Goal: Information Seeking & Learning: Learn about a topic

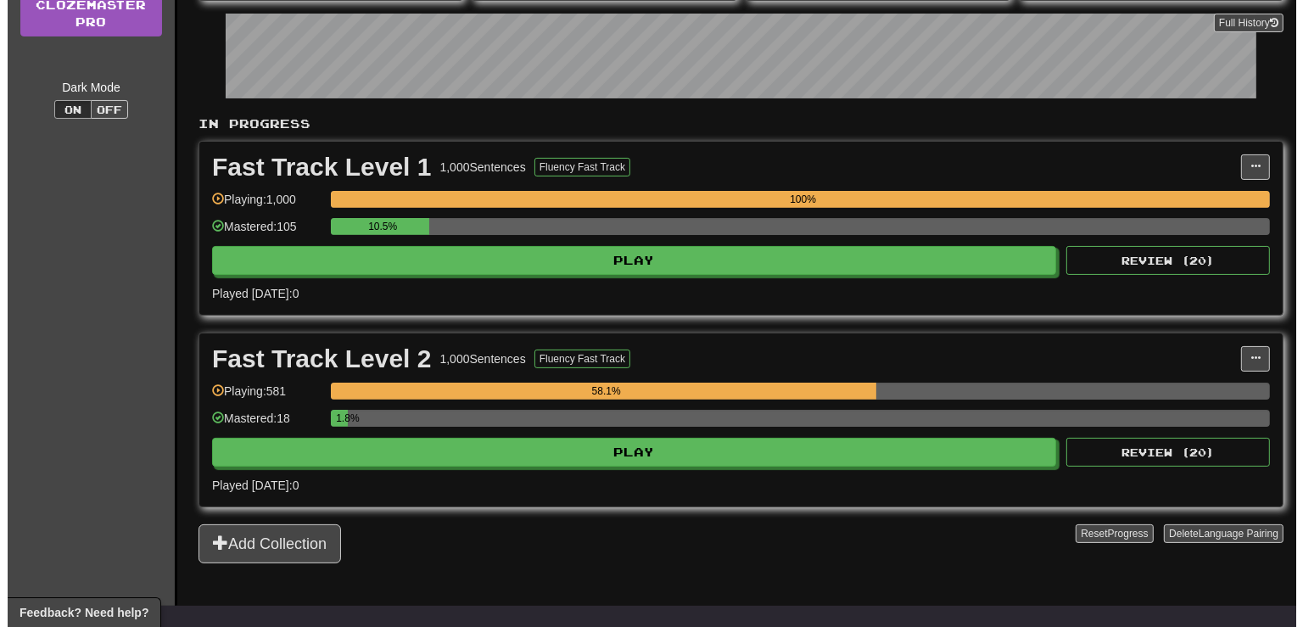
scroll to position [268, 0]
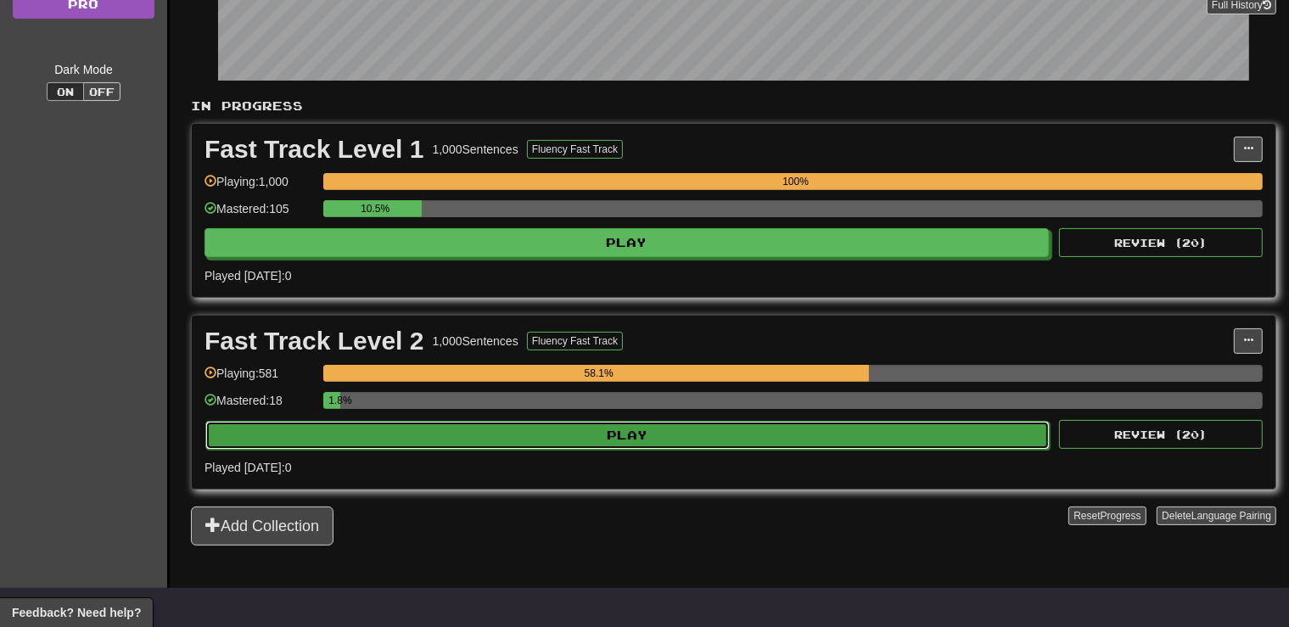
click at [621, 436] on button "Play" at bounding box center [627, 435] width 844 height 29
select select "**"
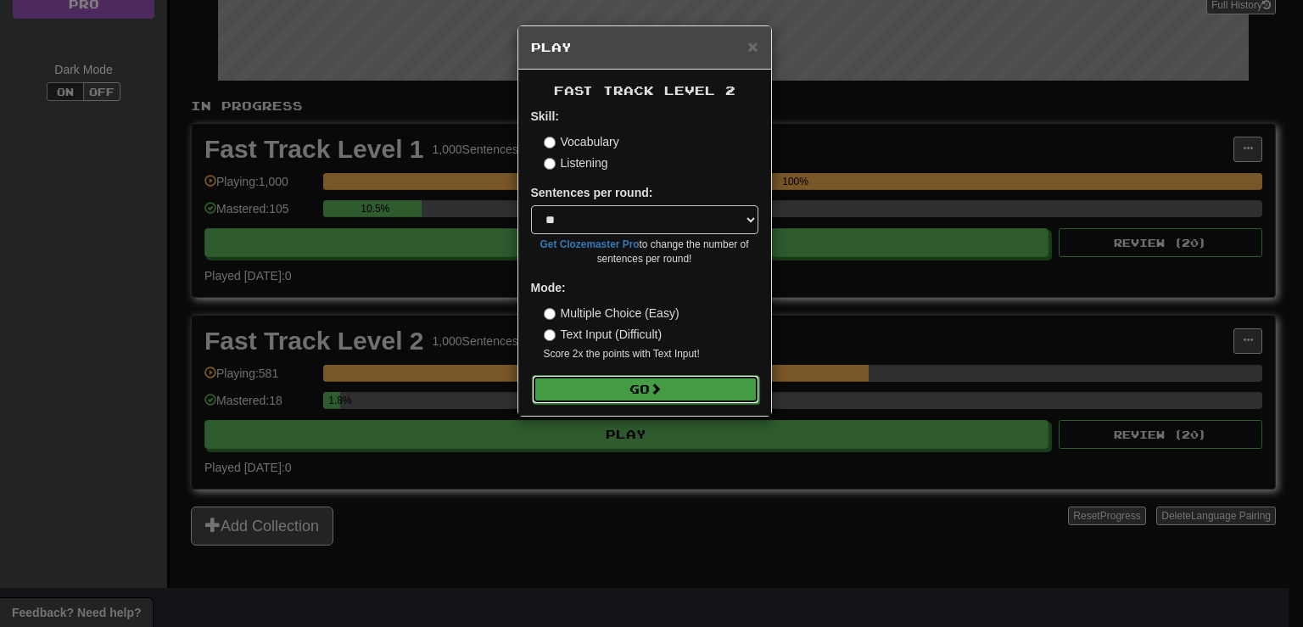
click at [611, 399] on button "Go" at bounding box center [645, 389] width 227 height 29
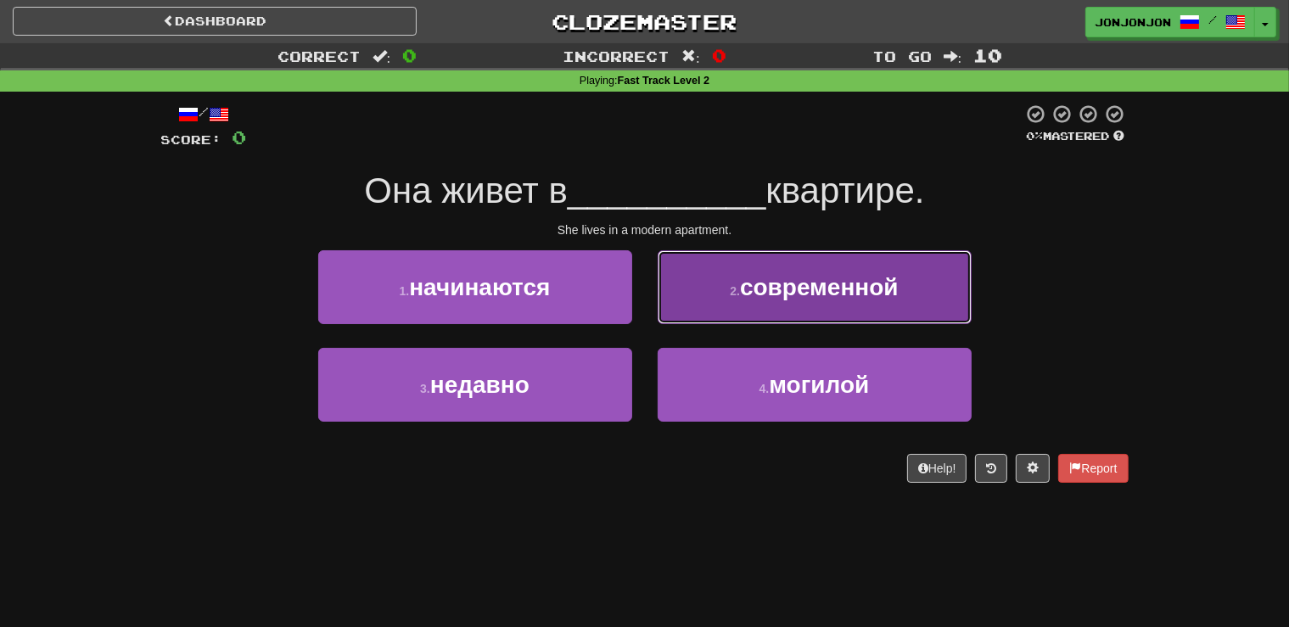
click at [832, 293] on span "современной" at bounding box center [819, 287] width 159 height 26
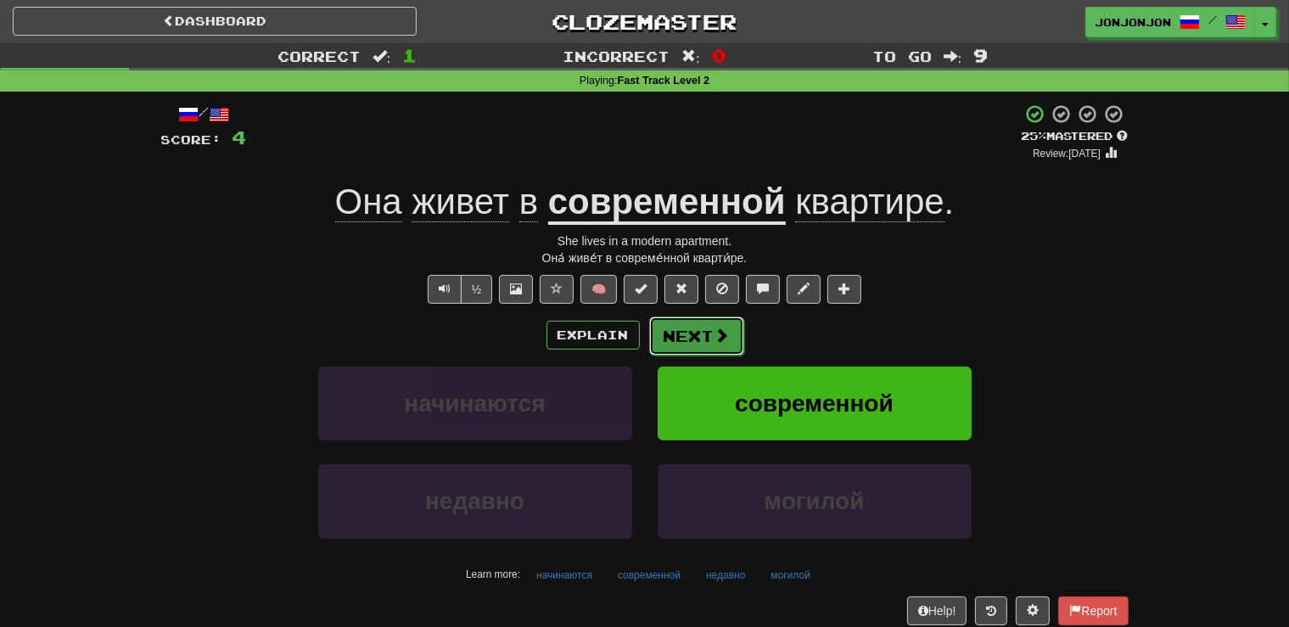
click at [692, 339] on button "Next" at bounding box center [696, 335] width 95 height 39
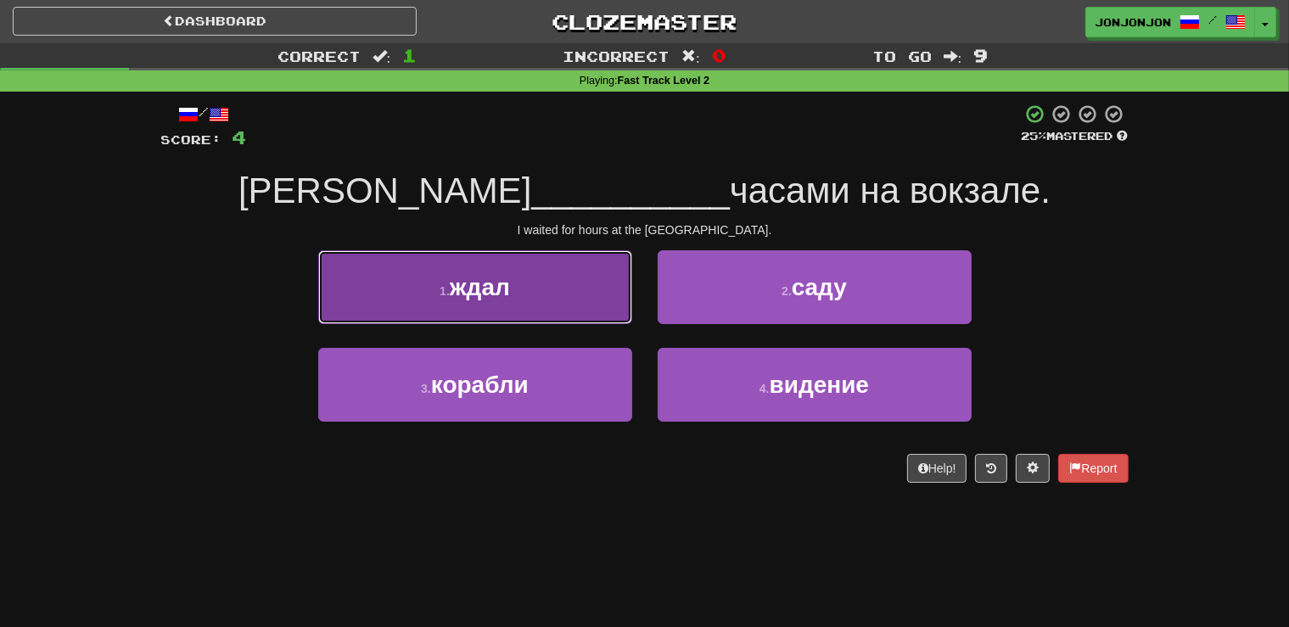
click at [509, 304] on button "1 . ждал" at bounding box center [475, 287] width 314 height 74
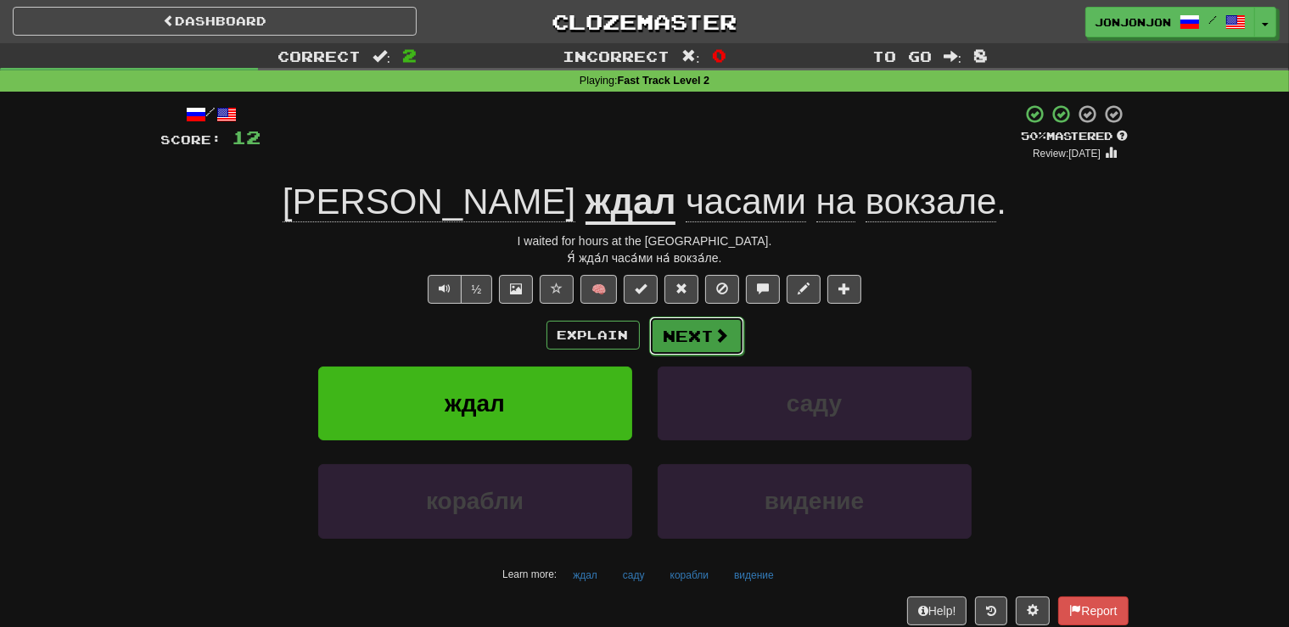
click at [700, 321] on button "Next" at bounding box center [696, 335] width 95 height 39
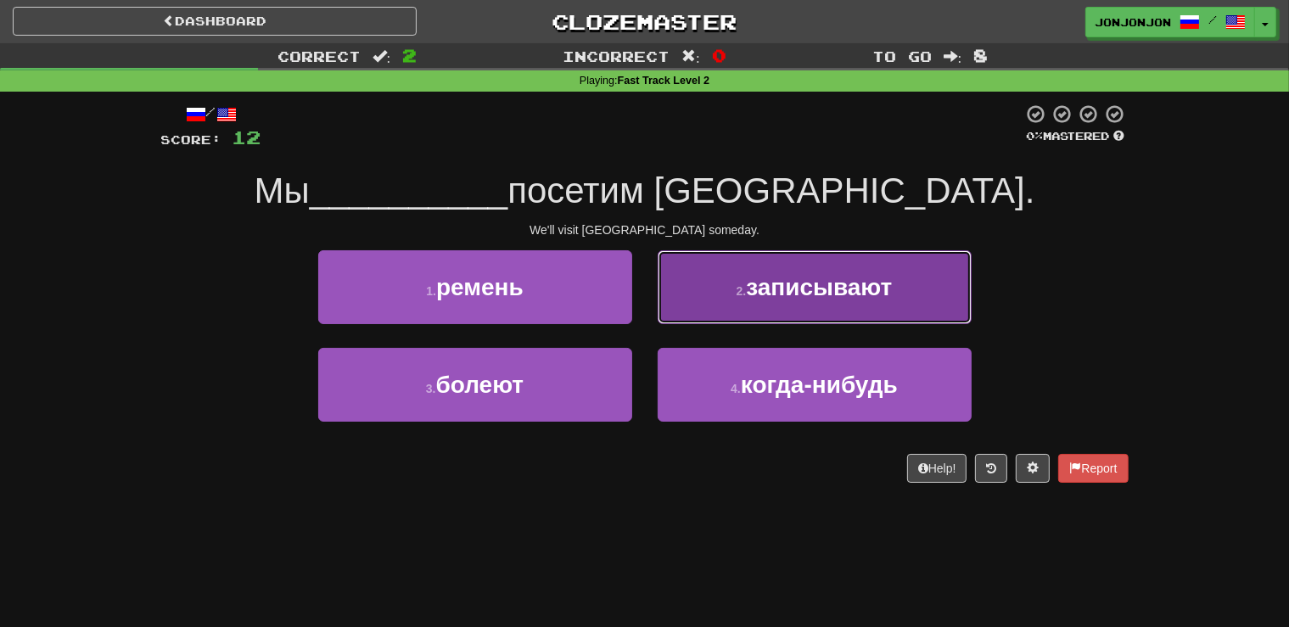
click at [809, 277] on span "записывают" at bounding box center [819, 287] width 146 height 26
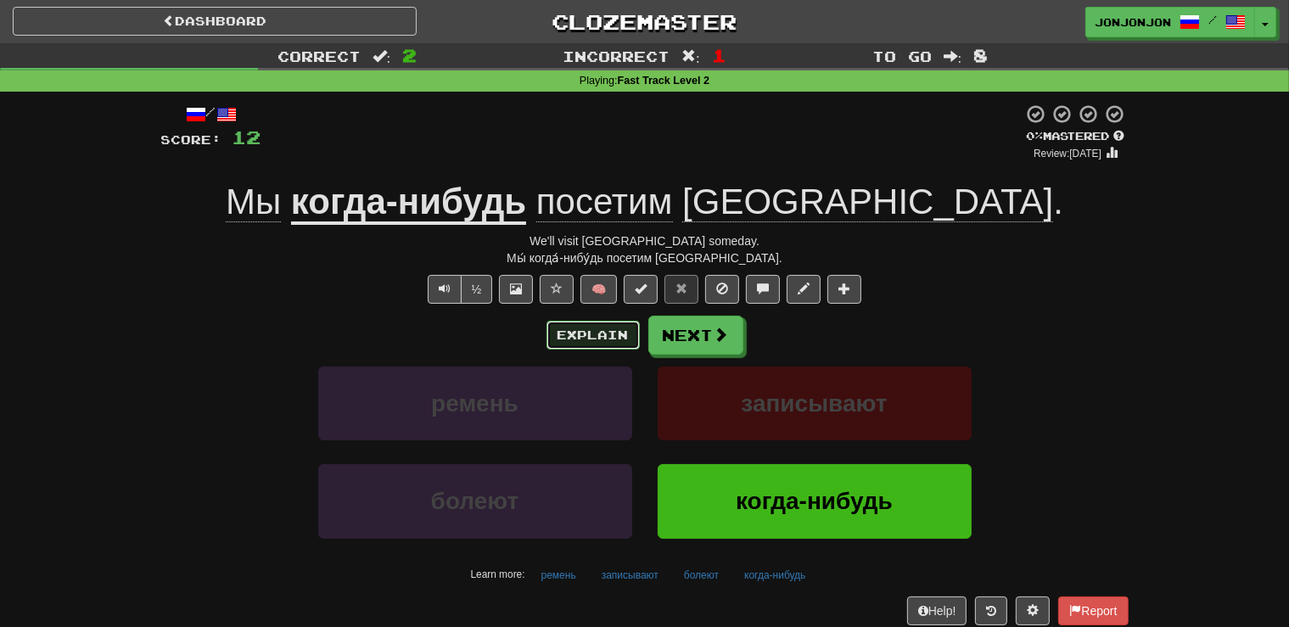
click at [582, 340] on button "Explain" at bounding box center [592, 335] width 93 height 29
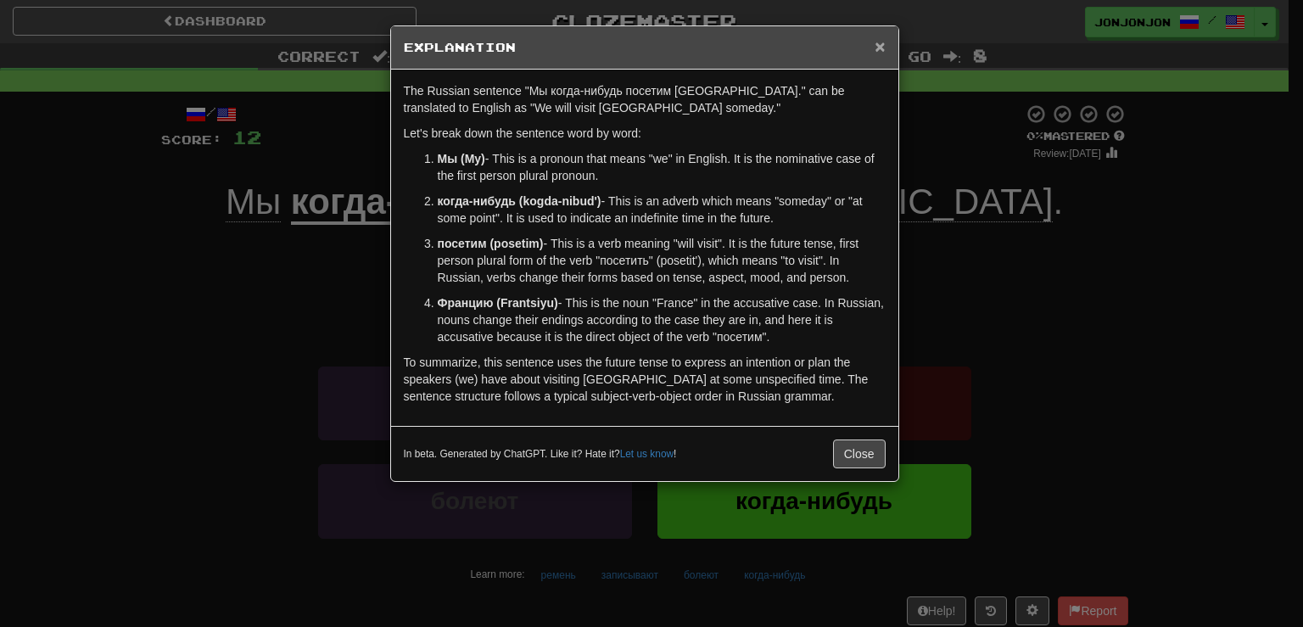
click at [877, 45] on span "×" at bounding box center [880, 46] width 10 height 20
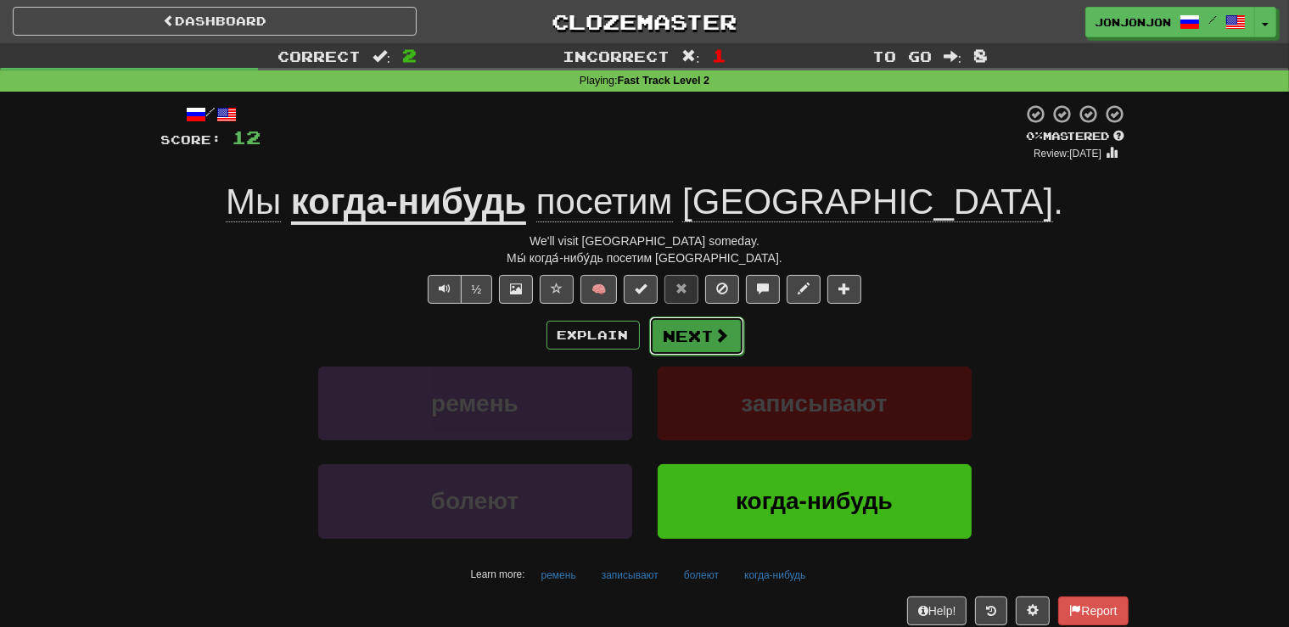
click at [684, 333] on button "Next" at bounding box center [696, 335] width 95 height 39
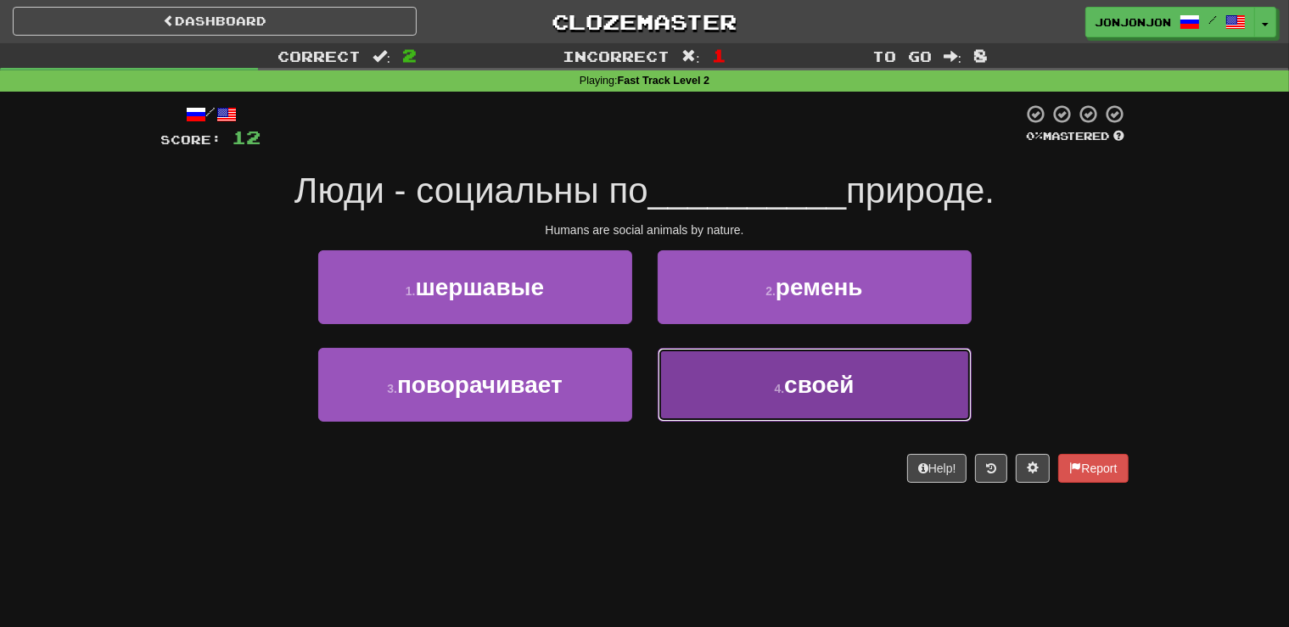
click at [755, 416] on button "4 . своей" at bounding box center [815, 385] width 314 height 74
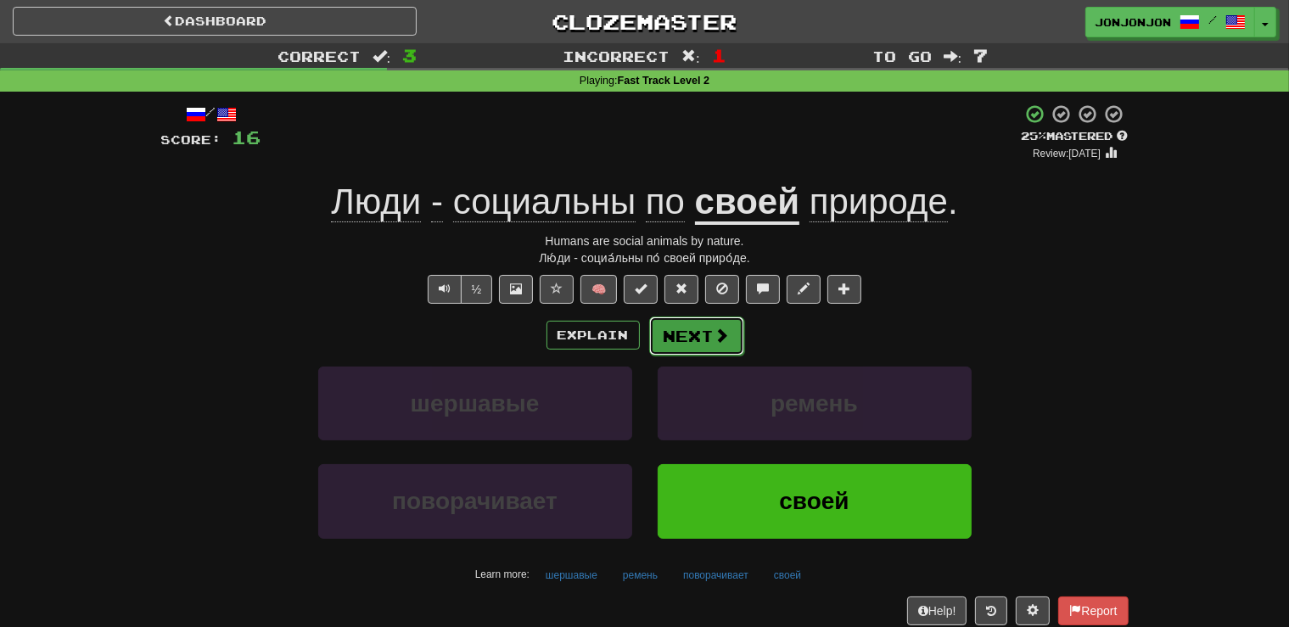
click at [718, 336] on span at bounding box center [721, 335] width 15 height 15
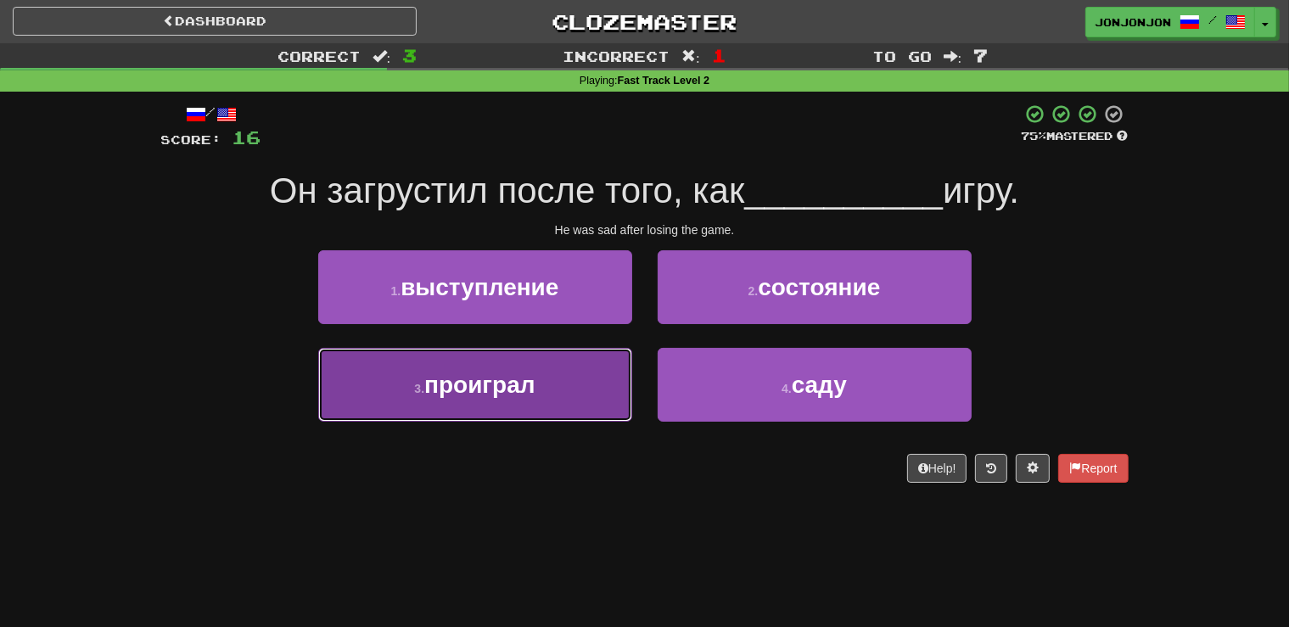
click at [524, 402] on button "3 . проиграл" at bounding box center [475, 385] width 314 height 74
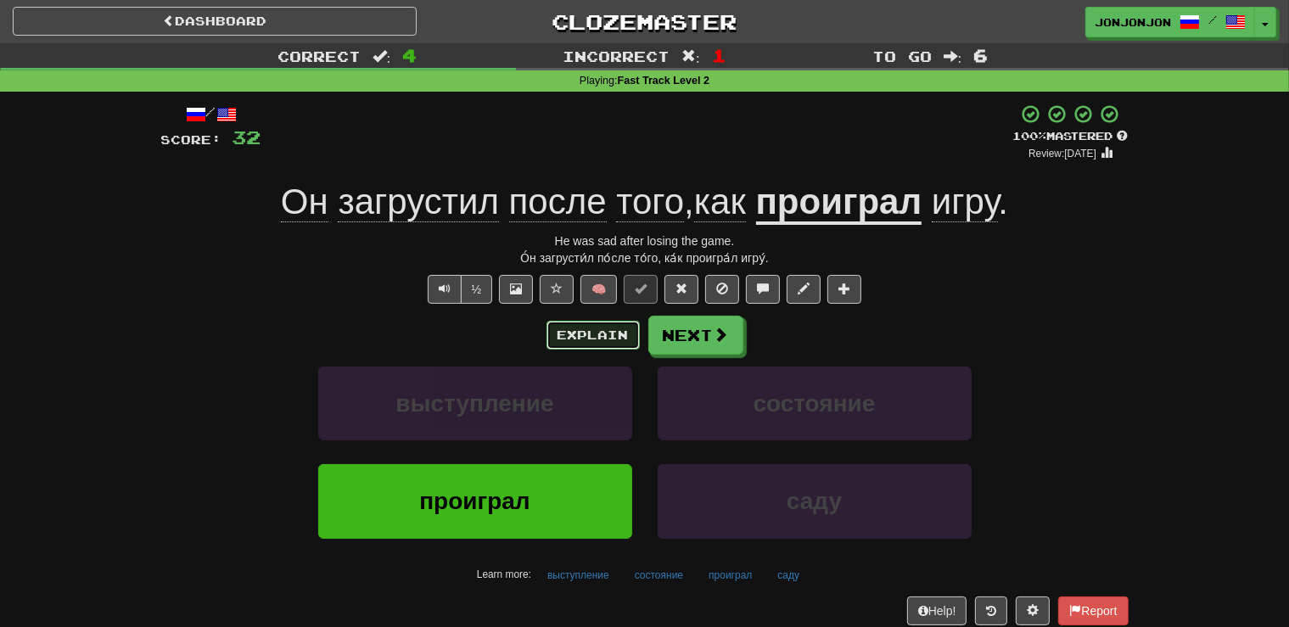
click at [606, 337] on button "Explain" at bounding box center [592, 335] width 93 height 29
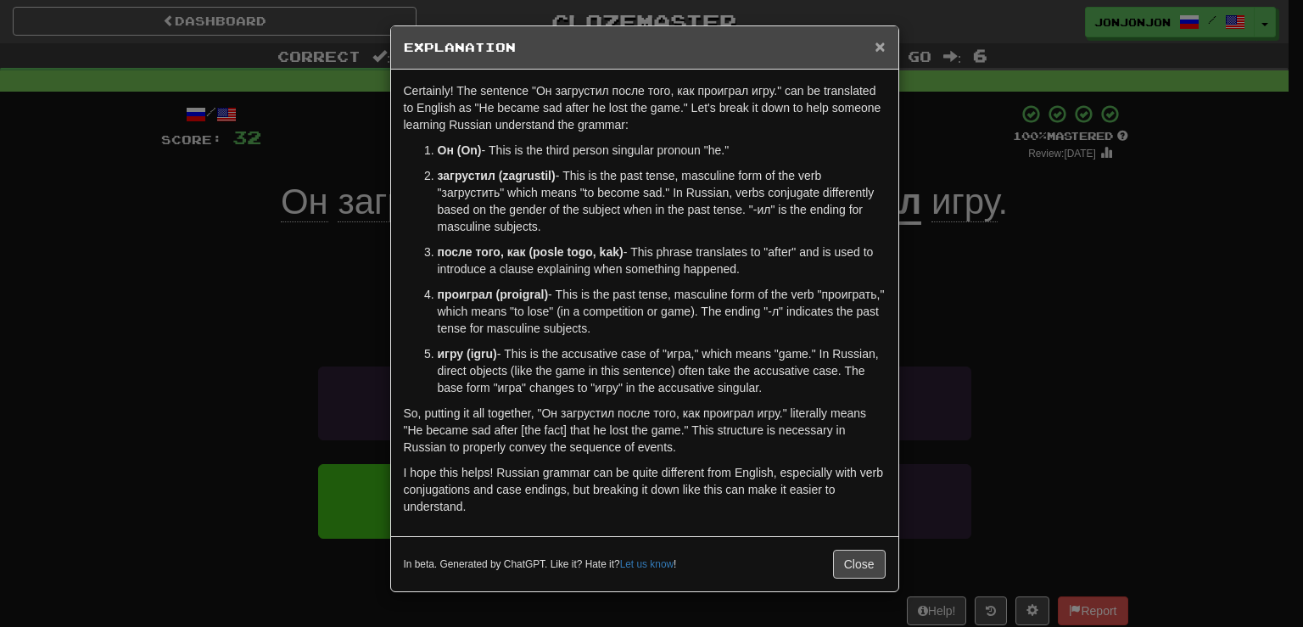
click at [884, 50] on span "×" at bounding box center [880, 46] width 10 height 20
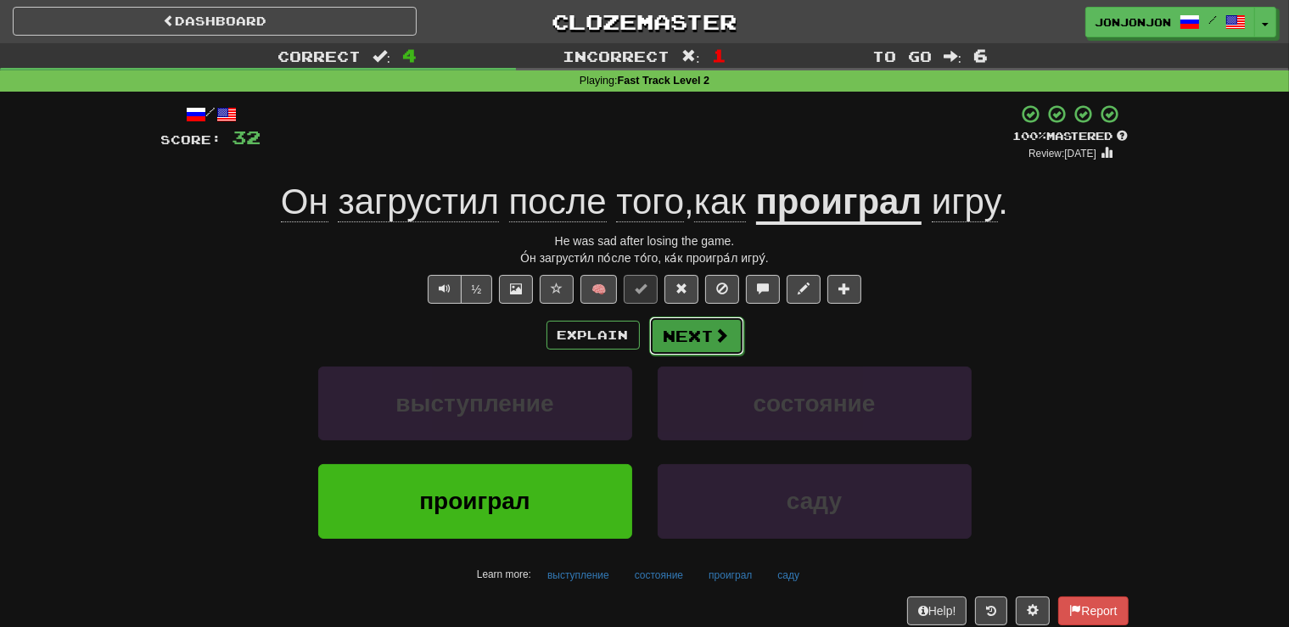
click at [687, 328] on button "Next" at bounding box center [696, 335] width 95 height 39
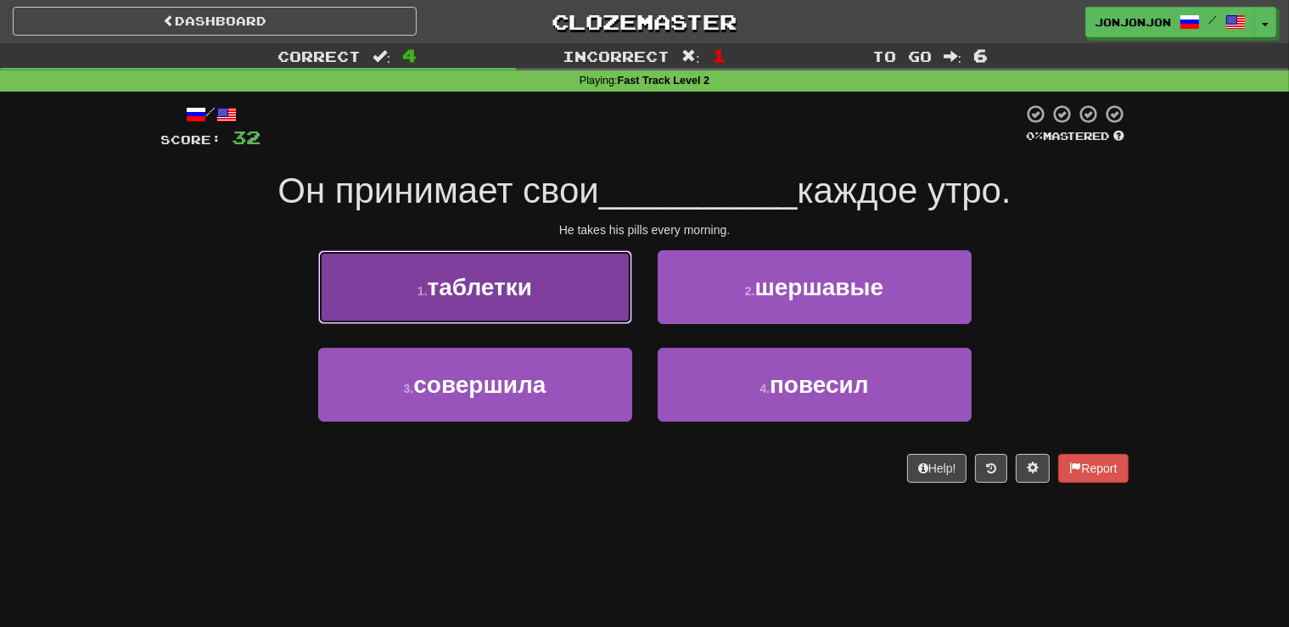
click at [504, 300] on span "таблетки" at bounding box center [480, 287] width 104 height 26
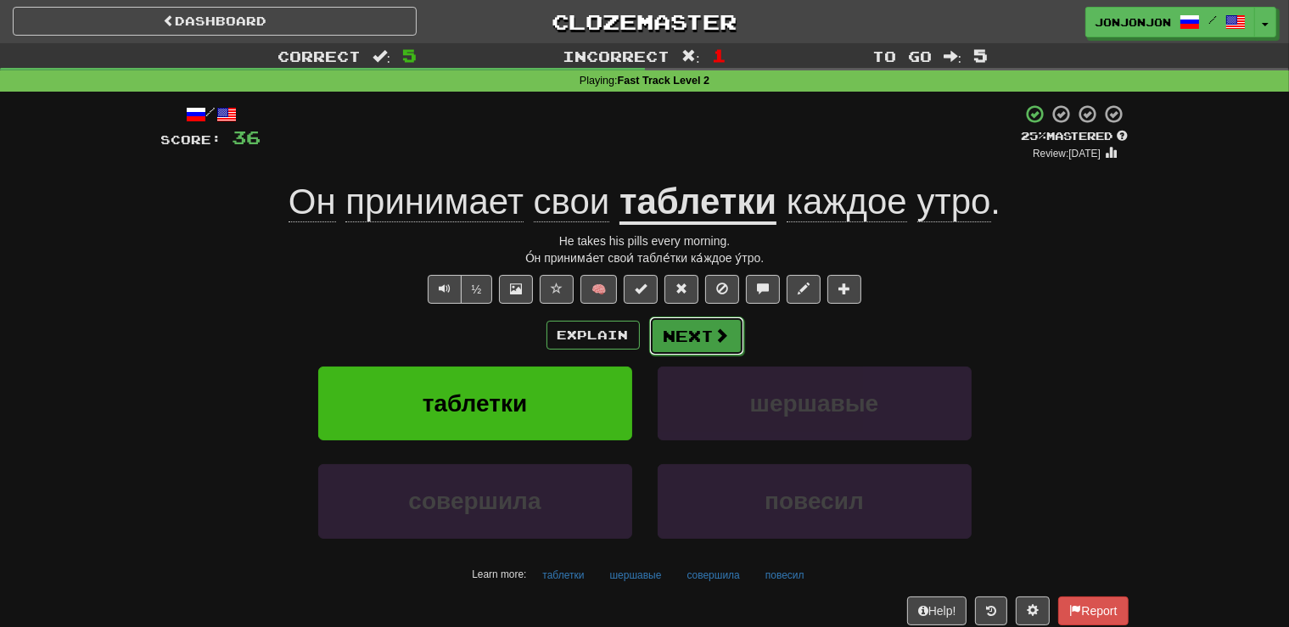
click at [705, 339] on button "Next" at bounding box center [696, 335] width 95 height 39
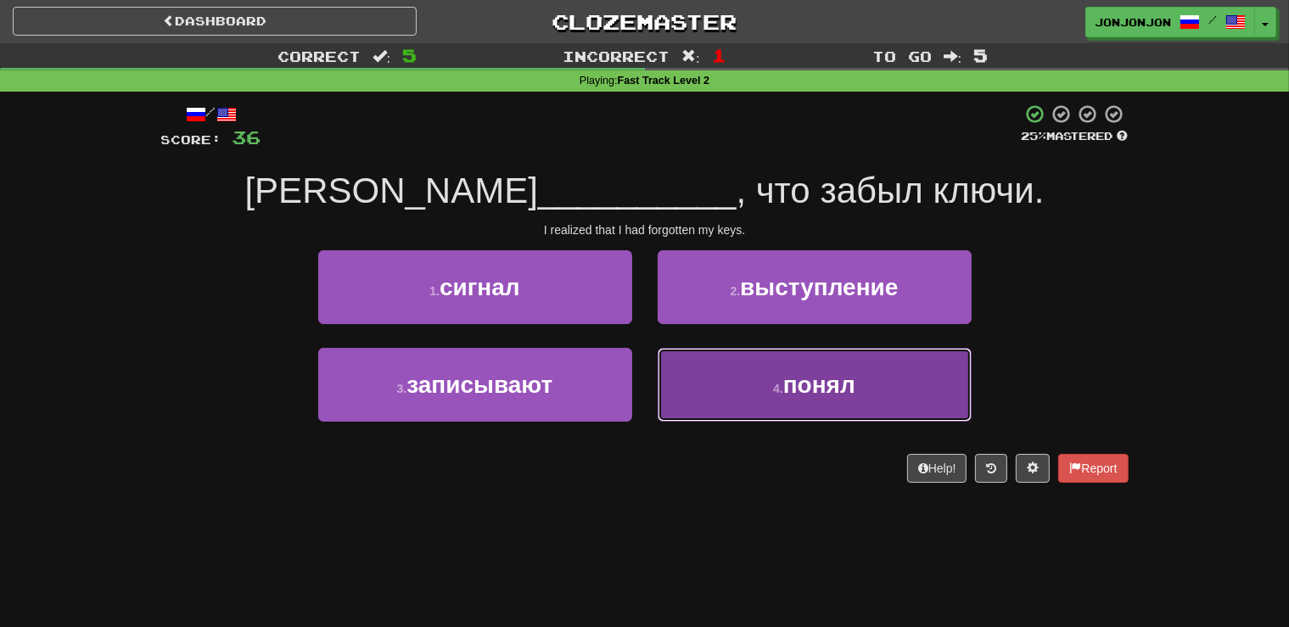
click at [781, 372] on button "4 . понял" at bounding box center [815, 385] width 314 height 74
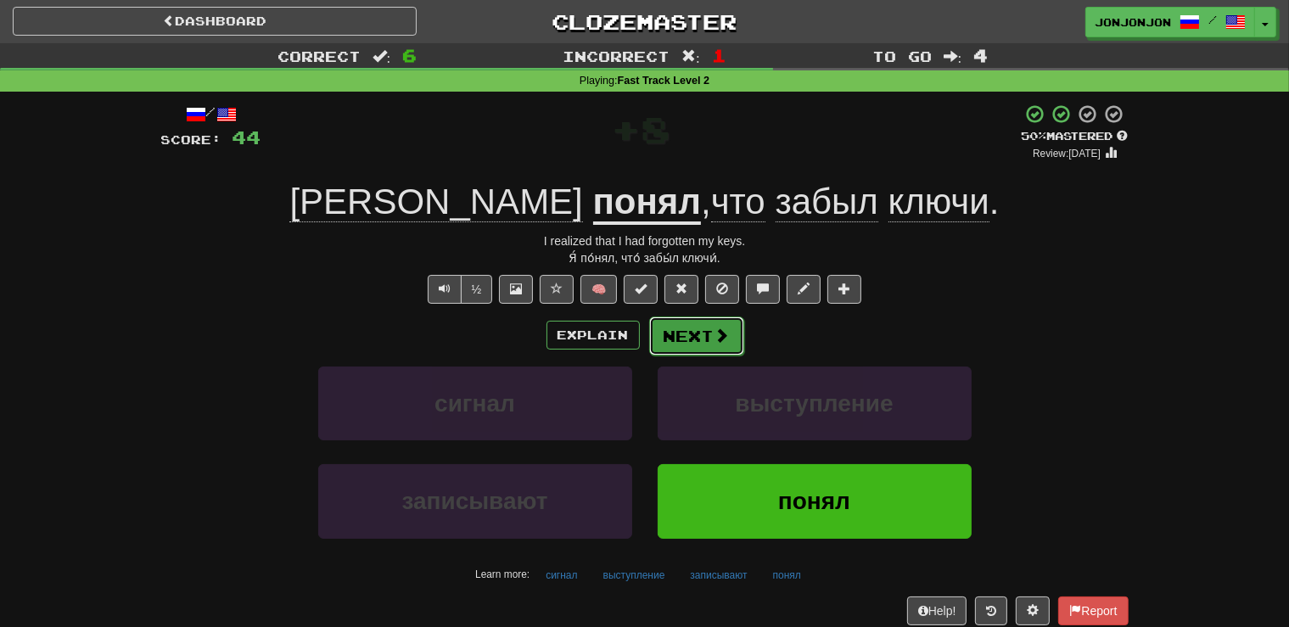
click at [691, 339] on button "Next" at bounding box center [696, 335] width 95 height 39
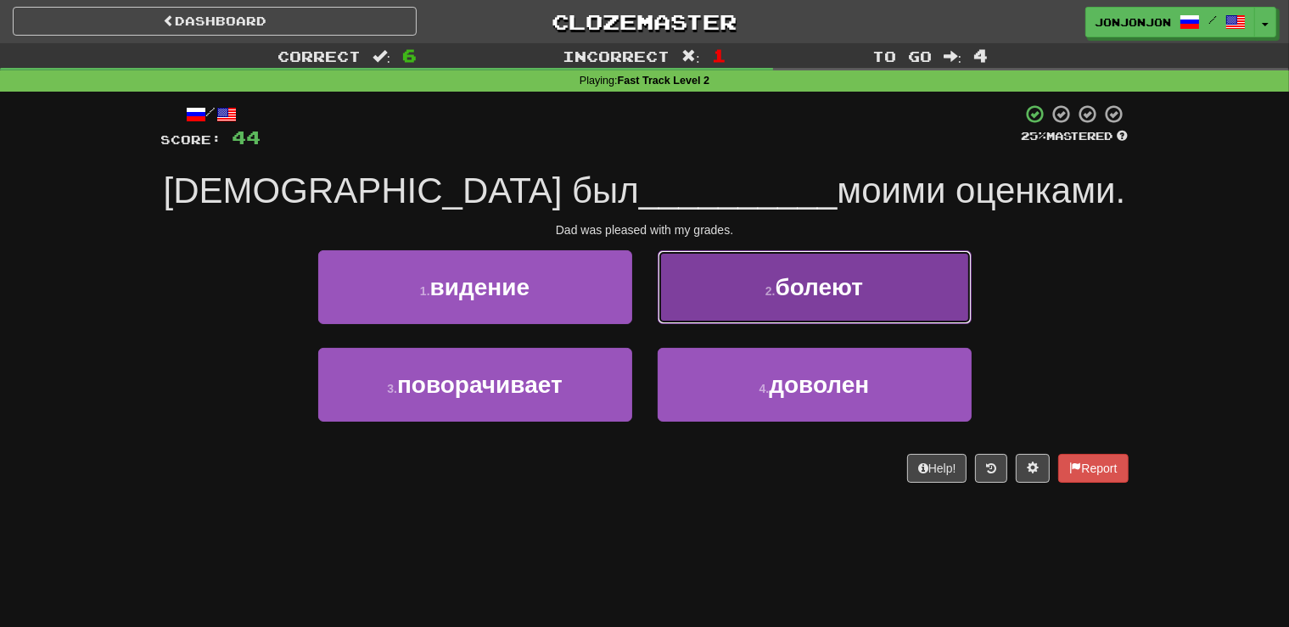
click at [794, 312] on button "2 . болеют" at bounding box center [815, 287] width 314 height 74
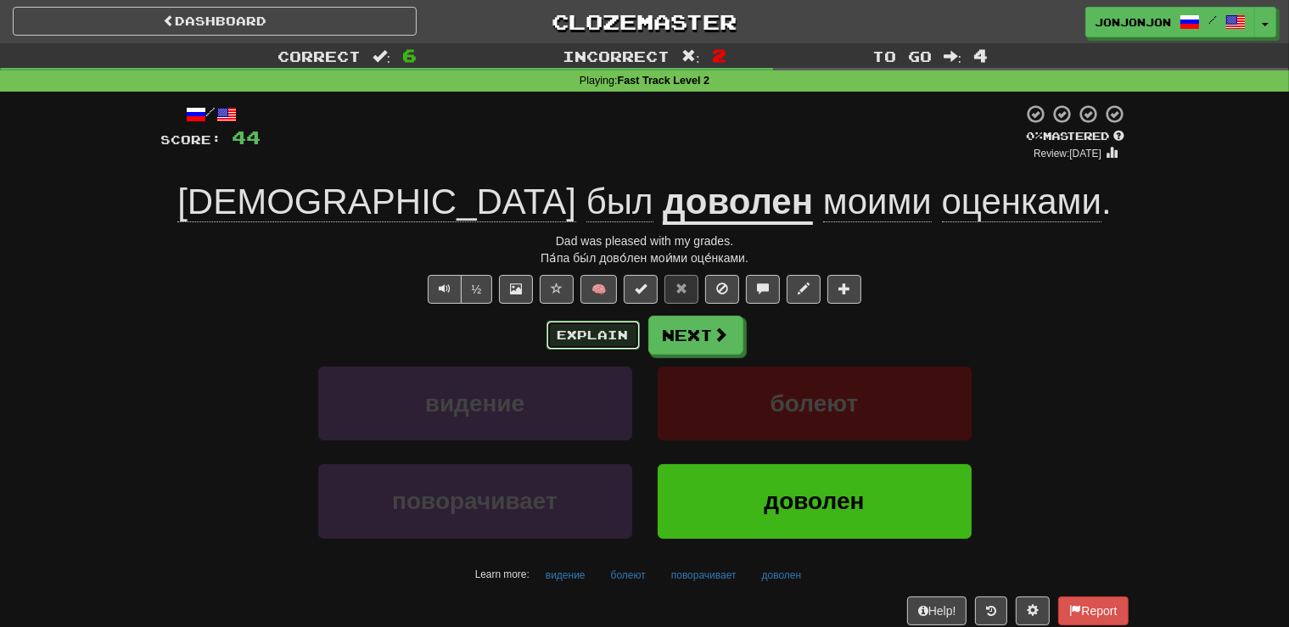
click at [586, 333] on button "Explain" at bounding box center [592, 335] width 93 height 29
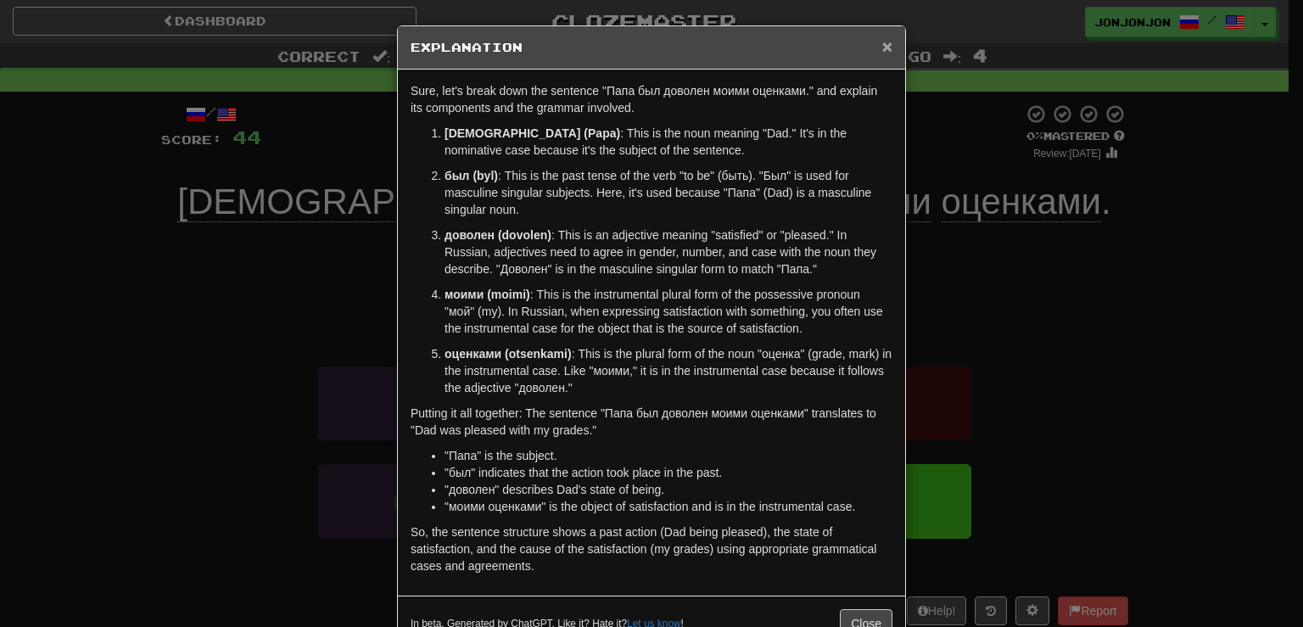
click at [883, 46] on span "×" at bounding box center [887, 46] width 10 height 20
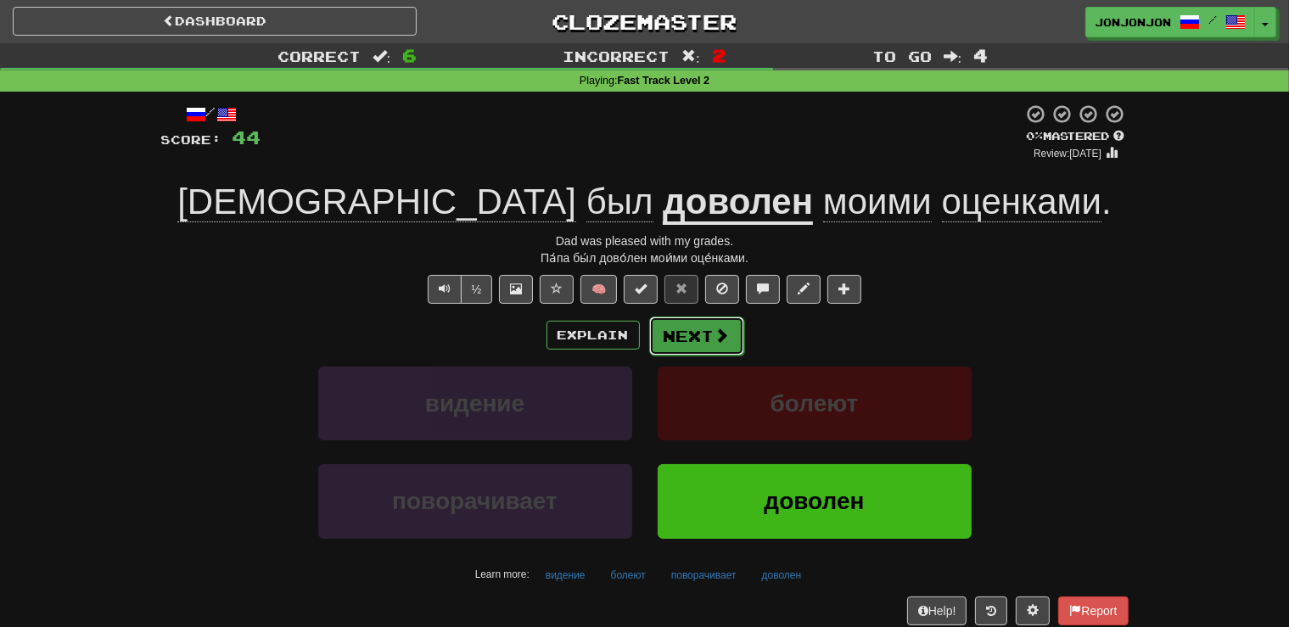
click at [692, 334] on button "Next" at bounding box center [696, 335] width 95 height 39
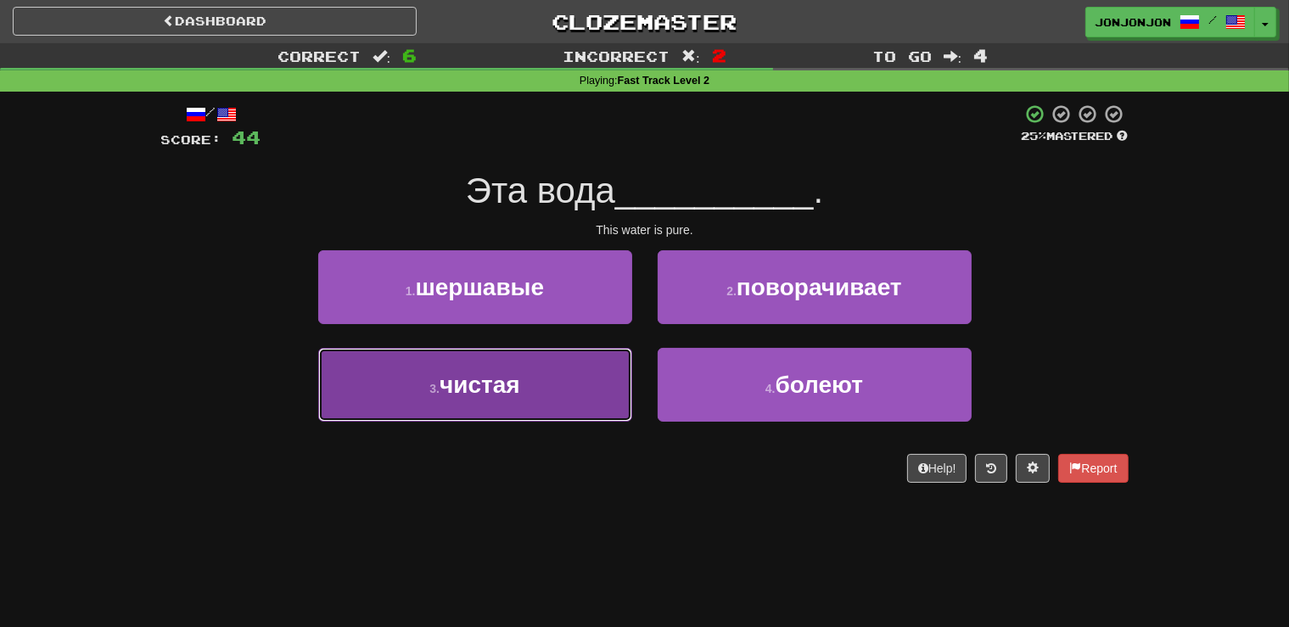
click at [552, 399] on button "3 . чистая" at bounding box center [475, 385] width 314 height 74
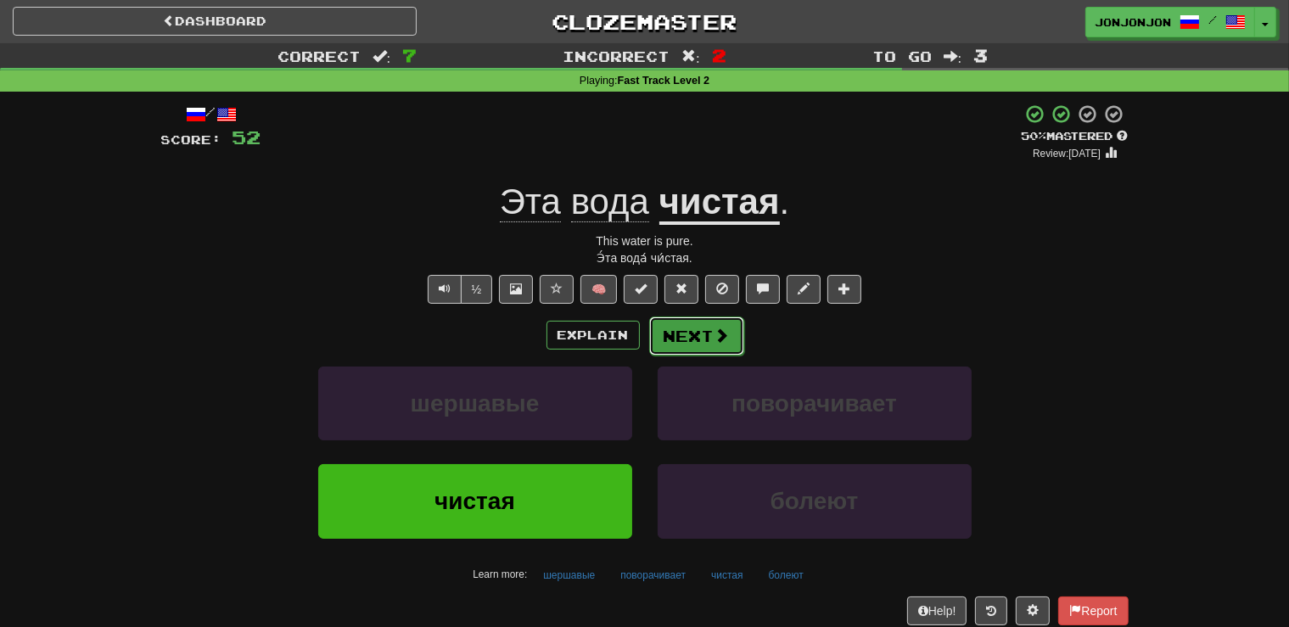
click at [711, 338] on button "Next" at bounding box center [696, 335] width 95 height 39
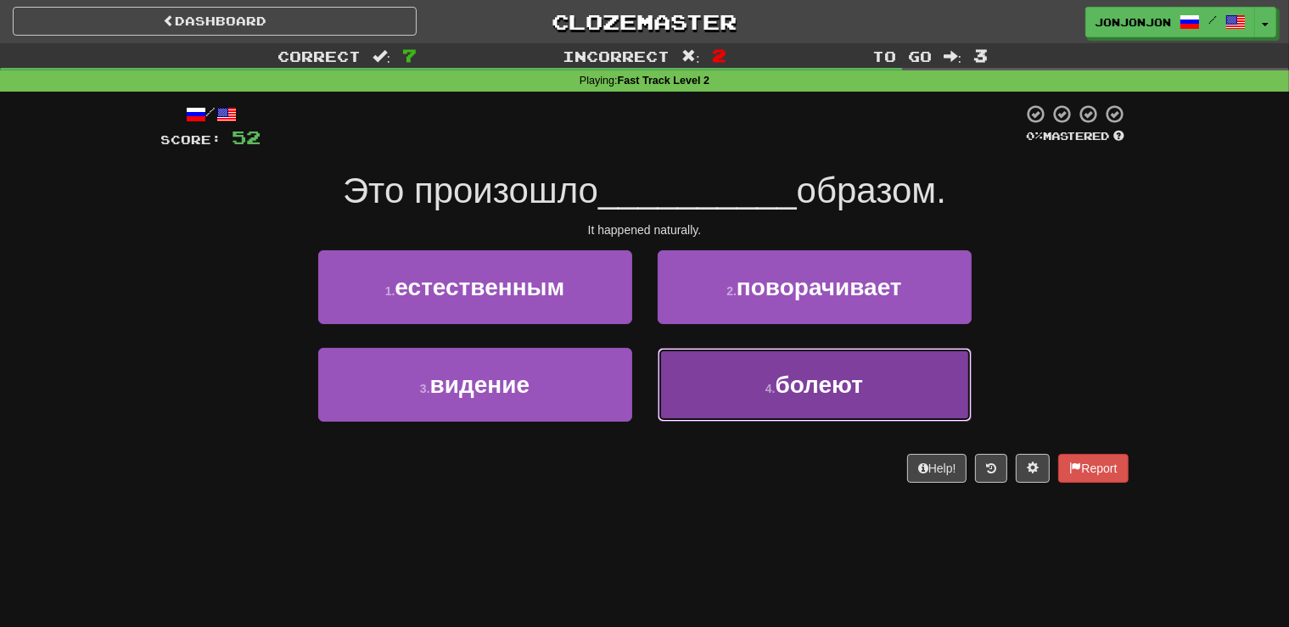
click at [769, 390] on small "4 ." at bounding box center [770, 389] width 10 height 14
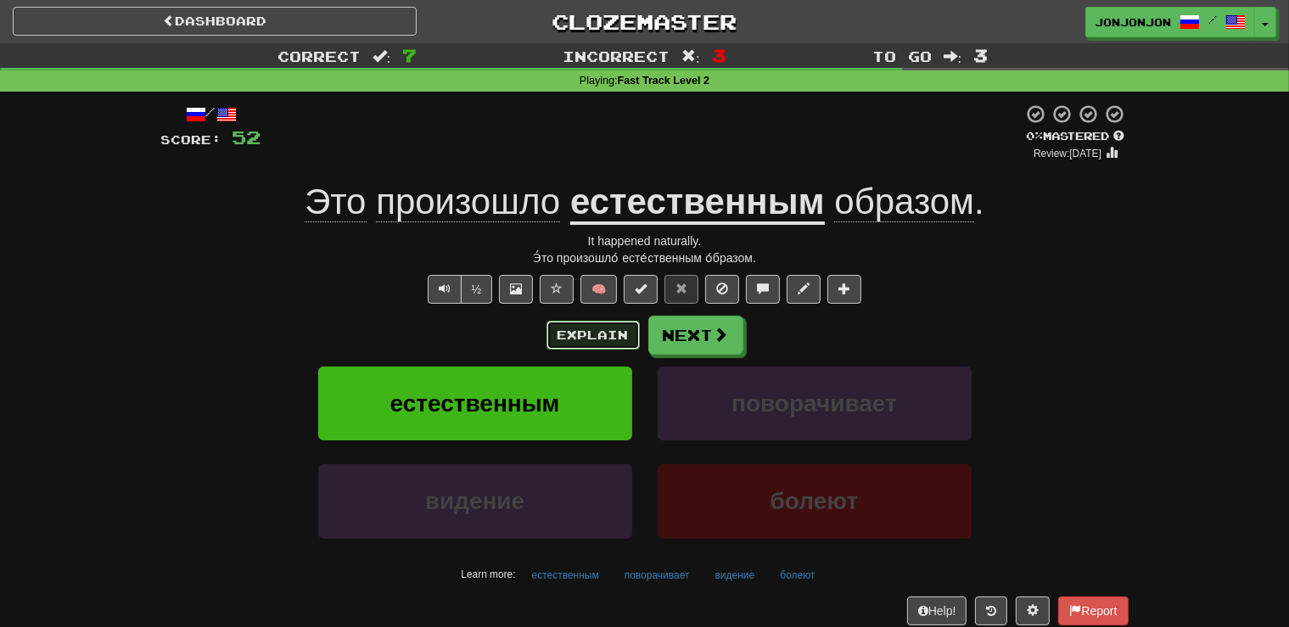
click at [583, 333] on button "Explain" at bounding box center [592, 335] width 93 height 29
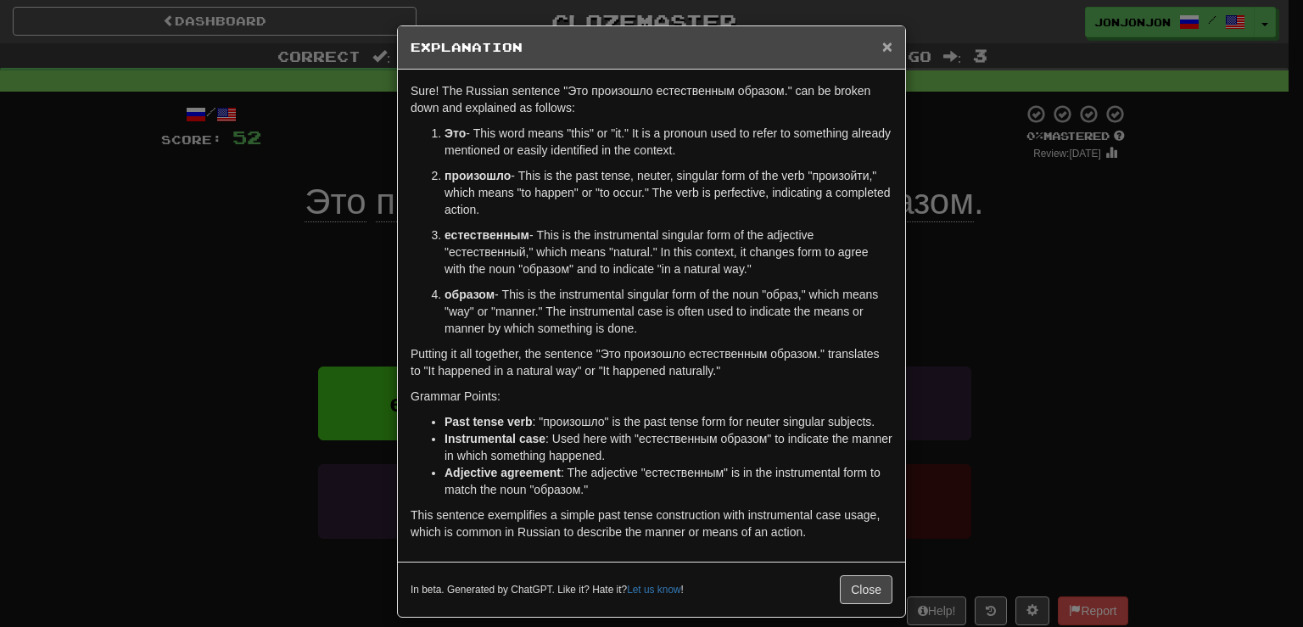
click at [882, 49] on span "×" at bounding box center [887, 46] width 10 height 20
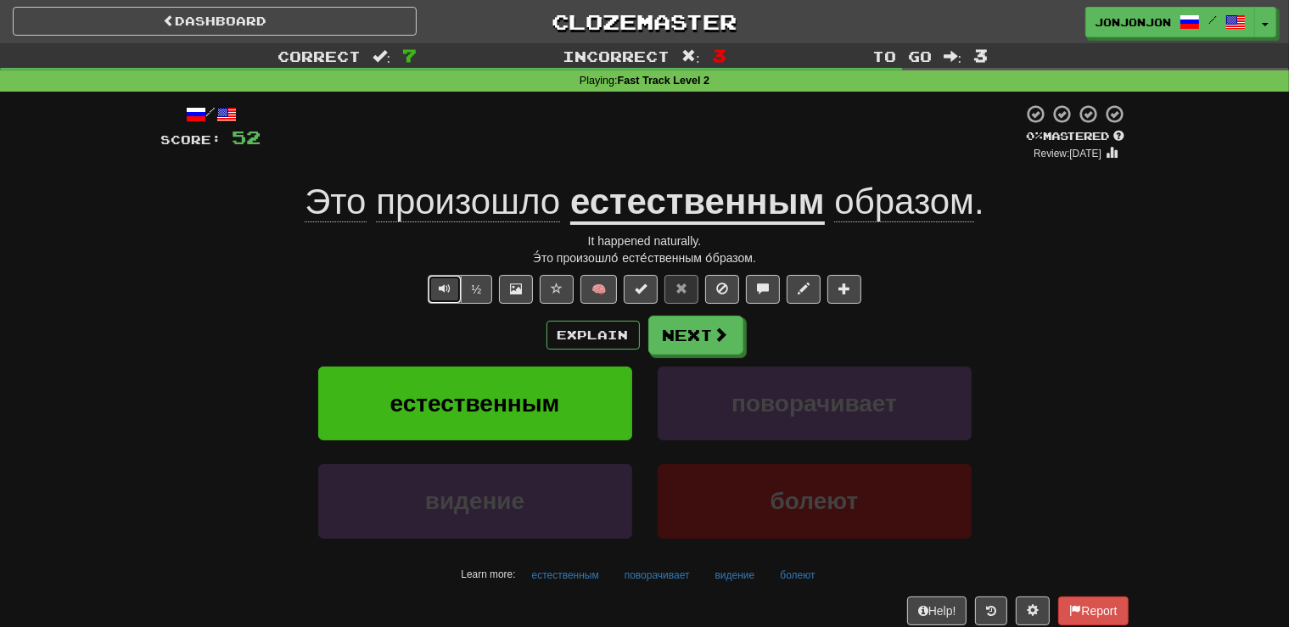
click at [440, 288] on span "Text-to-speech controls" at bounding box center [445, 289] width 12 height 12
click at [445, 288] on span "Text-to-speech controls" at bounding box center [445, 289] width 12 height 12
click at [690, 345] on button "Next" at bounding box center [696, 335] width 95 height 39
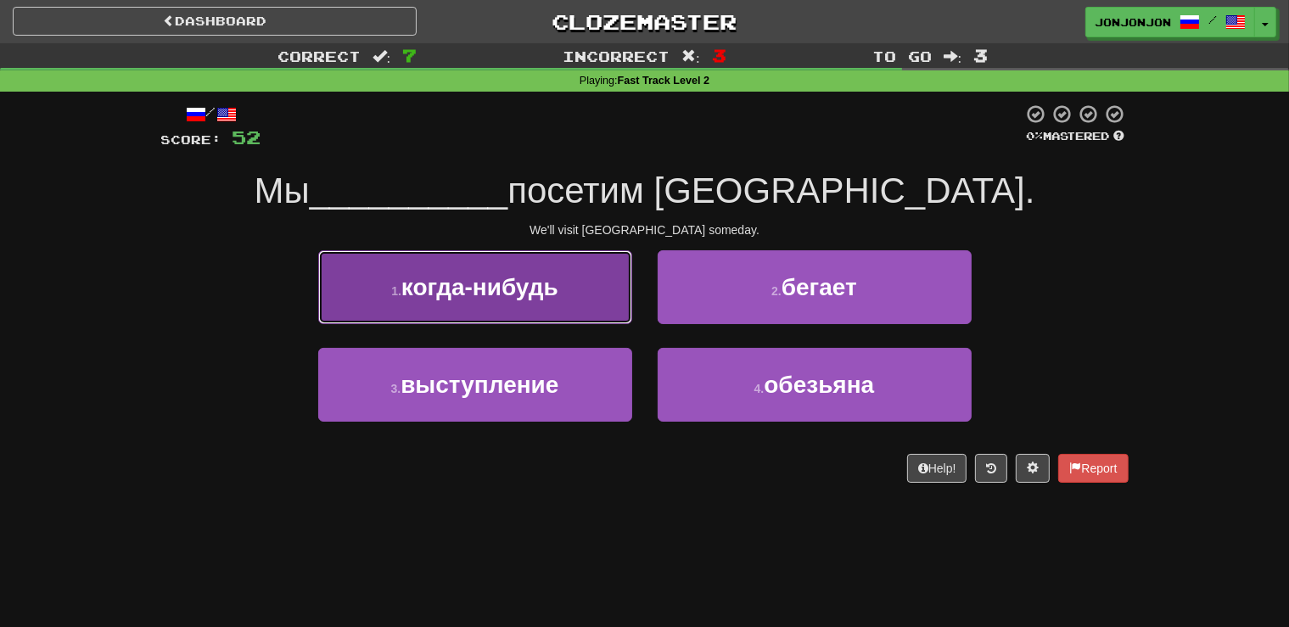
click at [547, 311] on button "1 . когда-нибудь" at bounding box center [475, 287] width 314 height 74
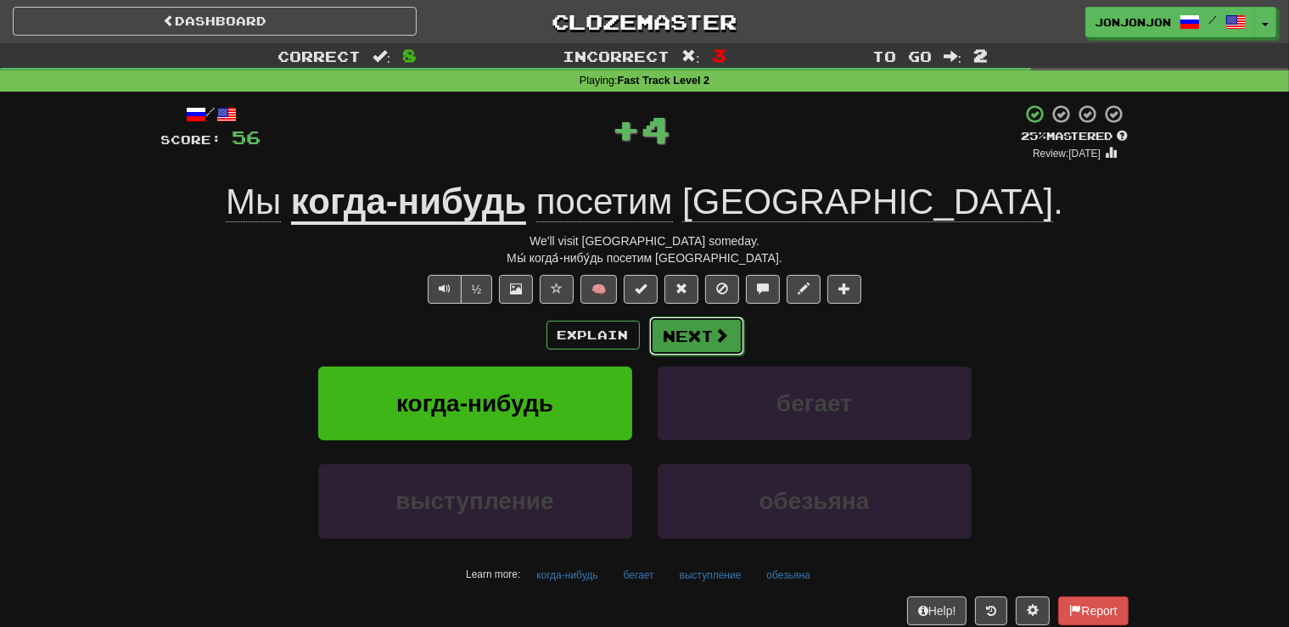
click at [681, 351] on button "Next" at bounding box center [696, 335] width 95 height 39
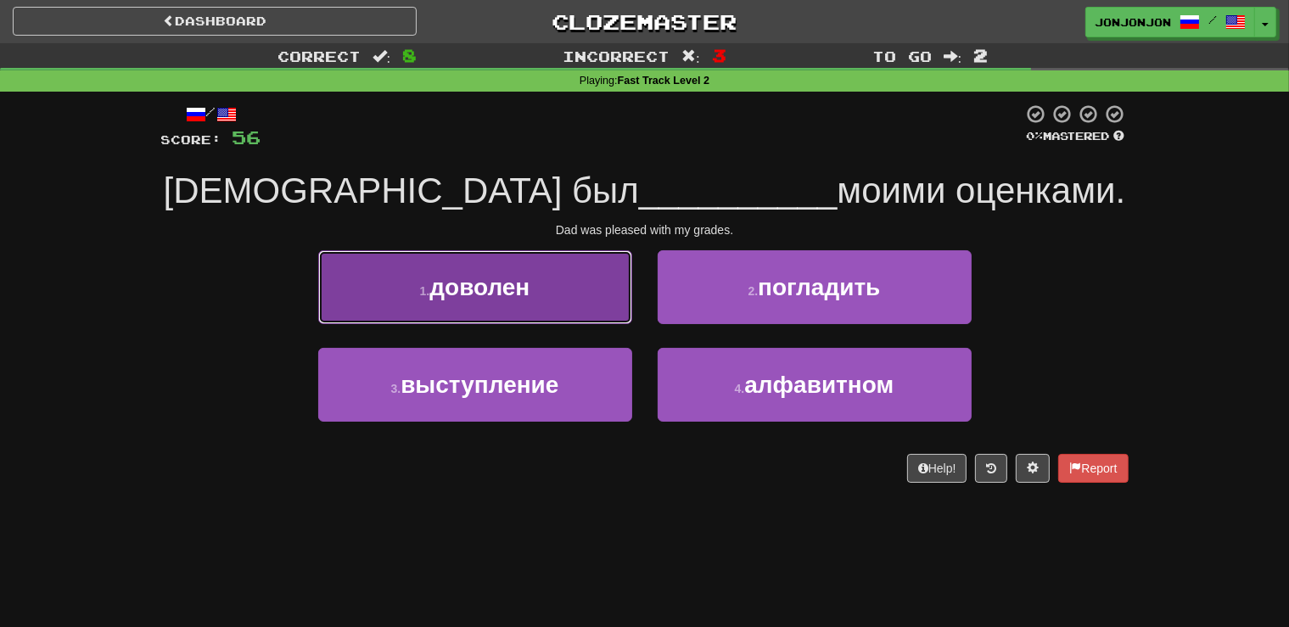
click at [531, 303] on button "1 . доволен" at bounding box center [475, 287] width 314 height 74
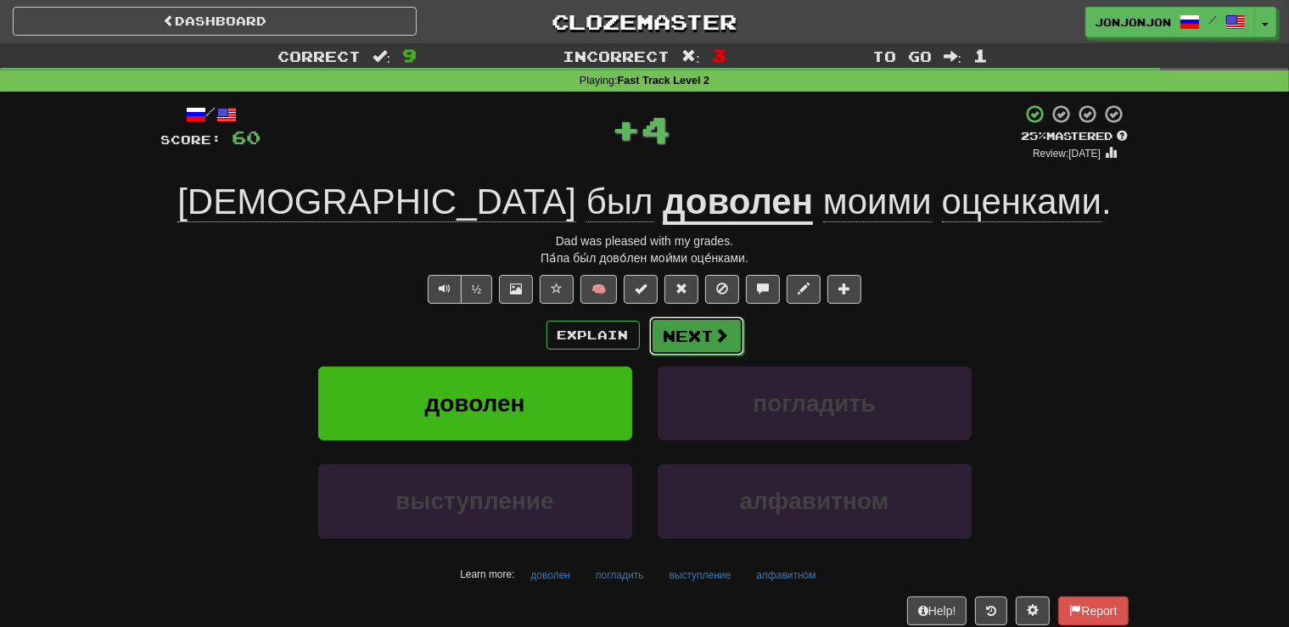
click at [697, 331] on button "Next" at bounding box center [696, 335] width 95 height 39
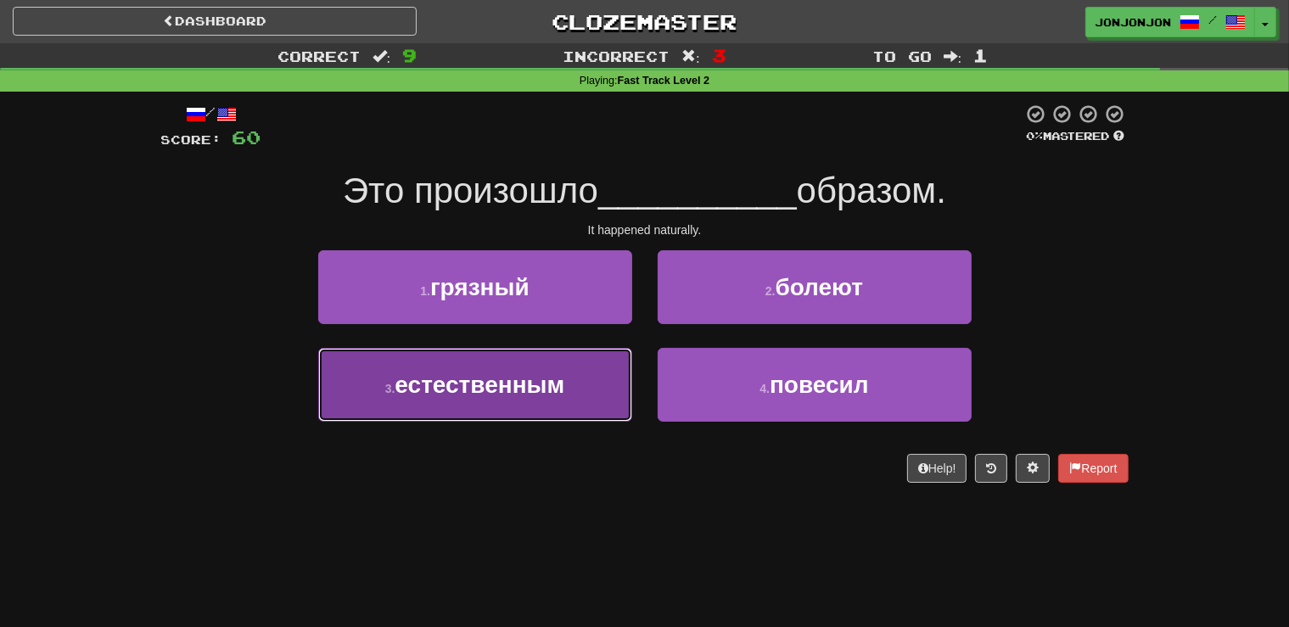
click at [540, 399] on button "3 . естественным" at bounding box center [475, 385] width 314 height 74
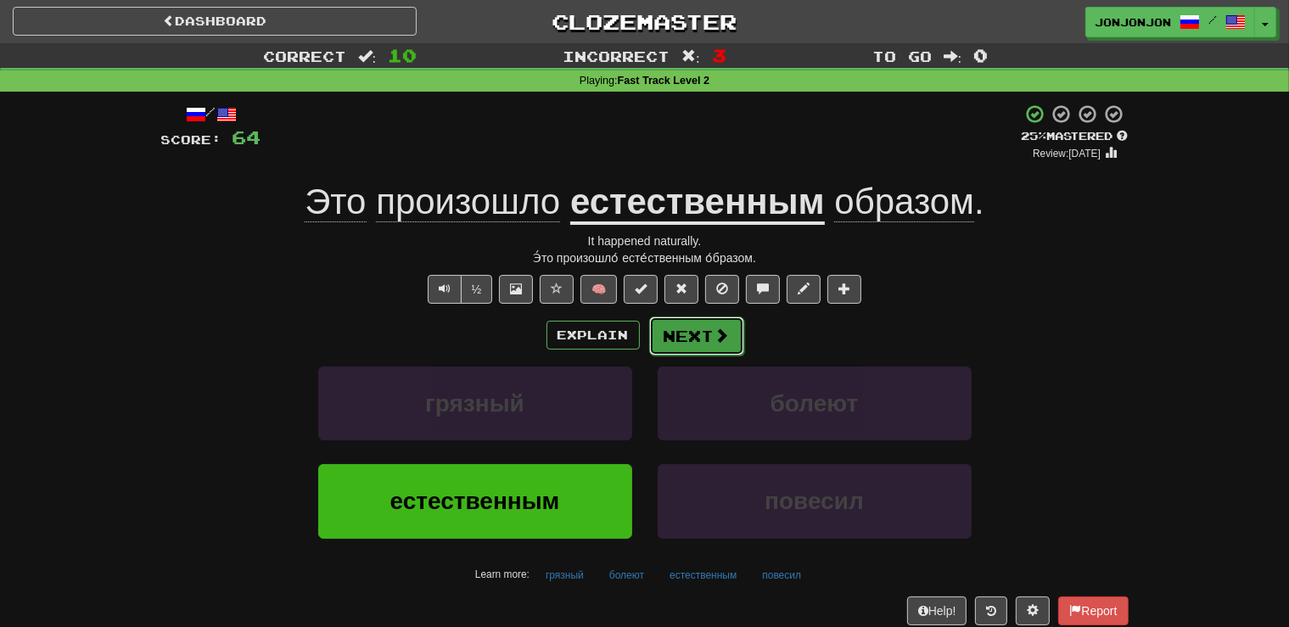
click at [680, 341] on button "Next" at bounding box center [696, 335] width 95 height 39
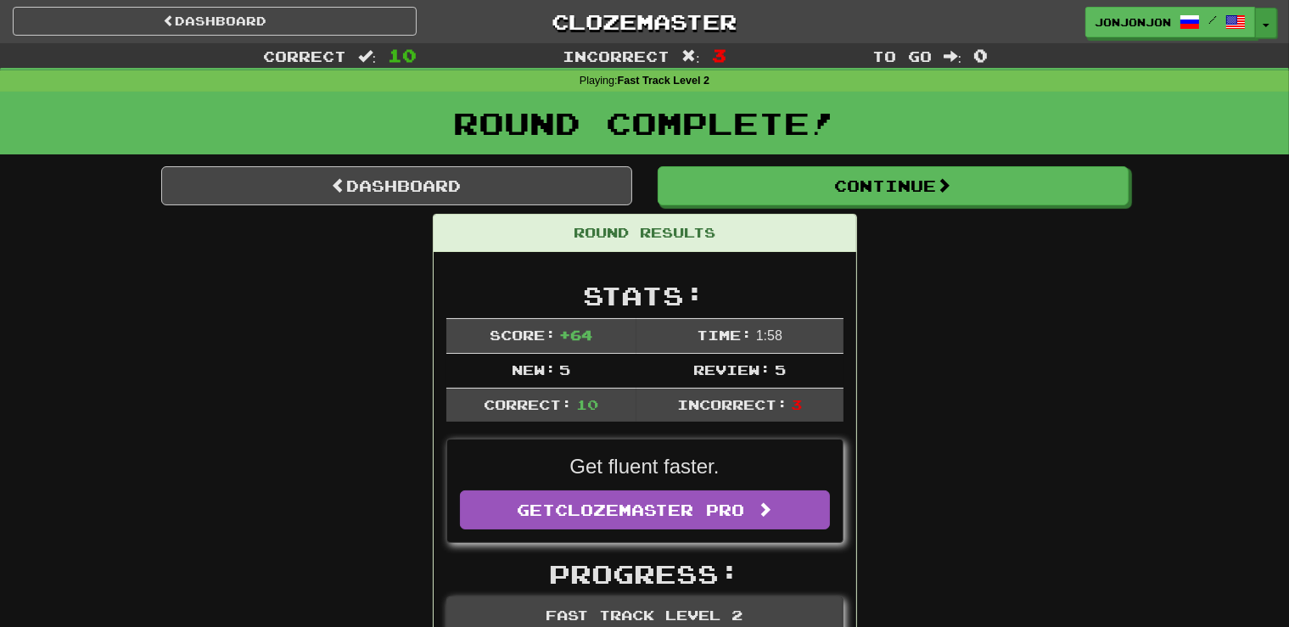
click at [1264, 25] on span "button" at bounding box center [1266, 25] width 7 height 3
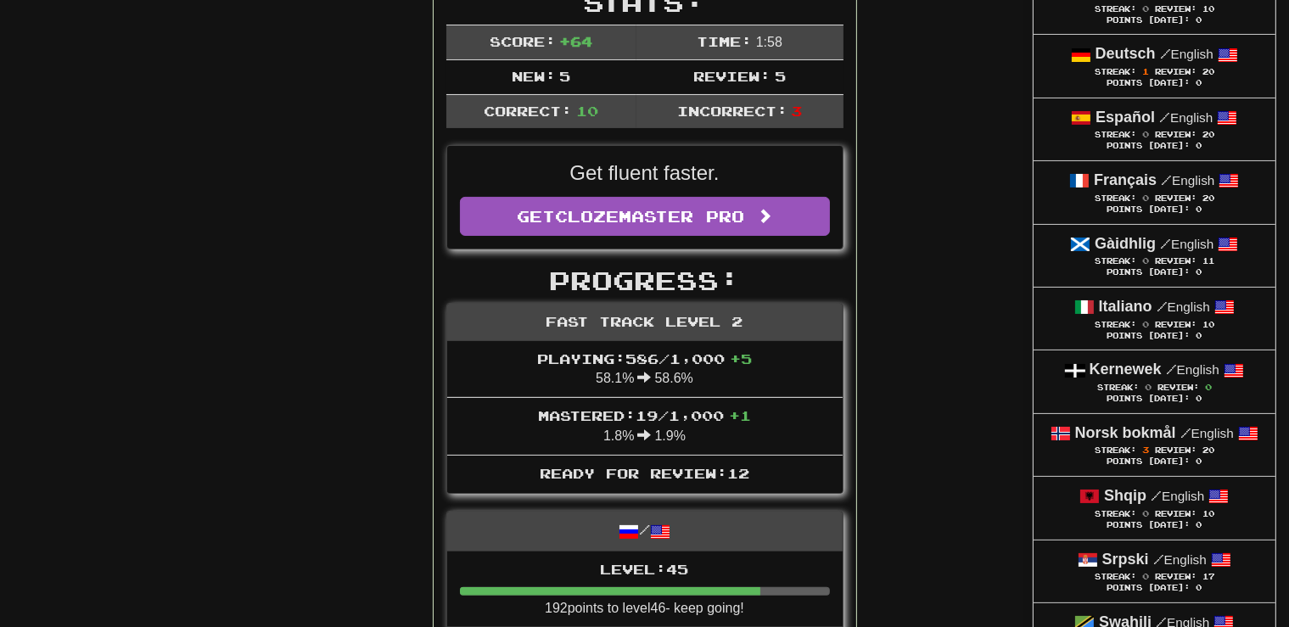
scroll to position [313, 0]
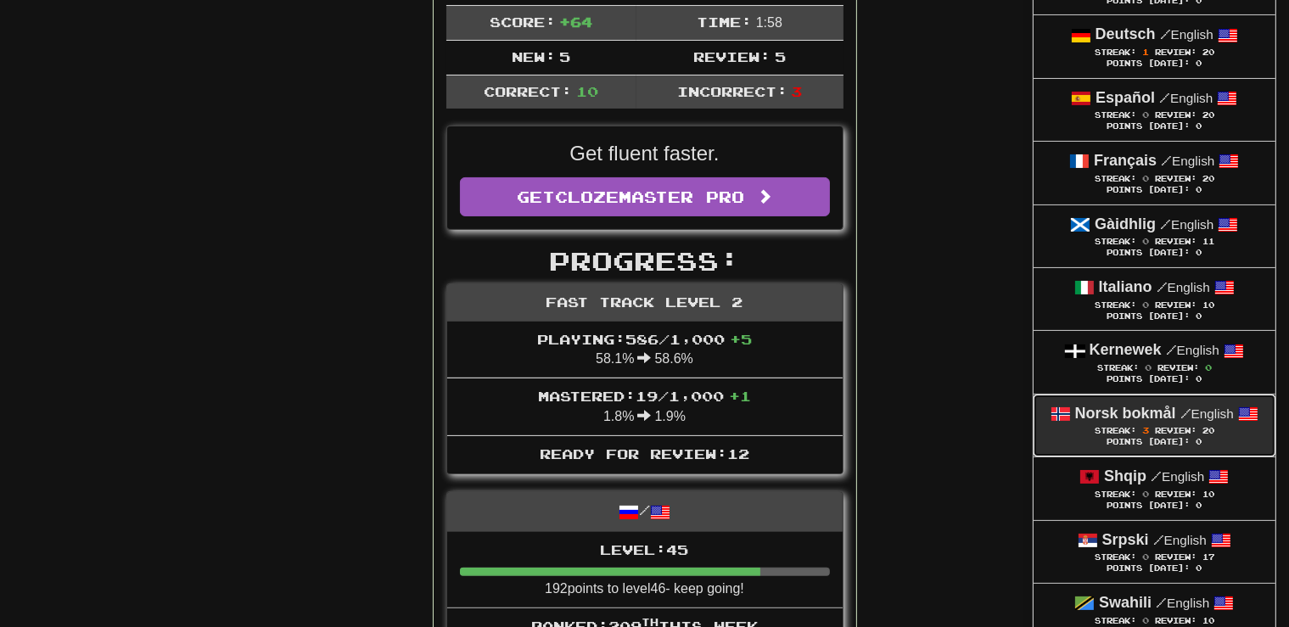
click at [1132, 443] on div "Points Today: 0" at bounding box center [1154, 442] width 208 height 11
